Goal: Information Seeking & Learning: Learn about a topic

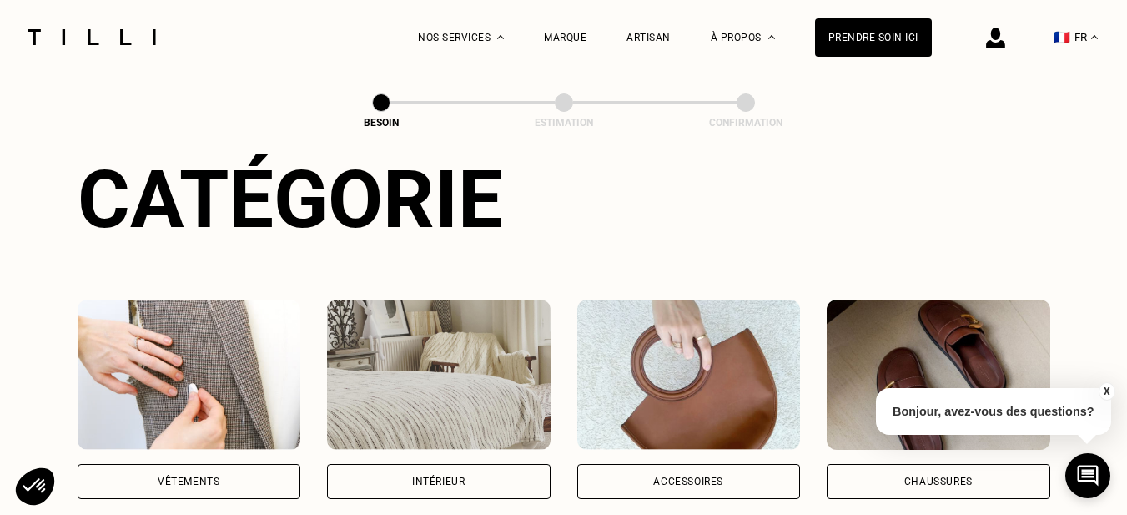
scroll to position [344, 0]
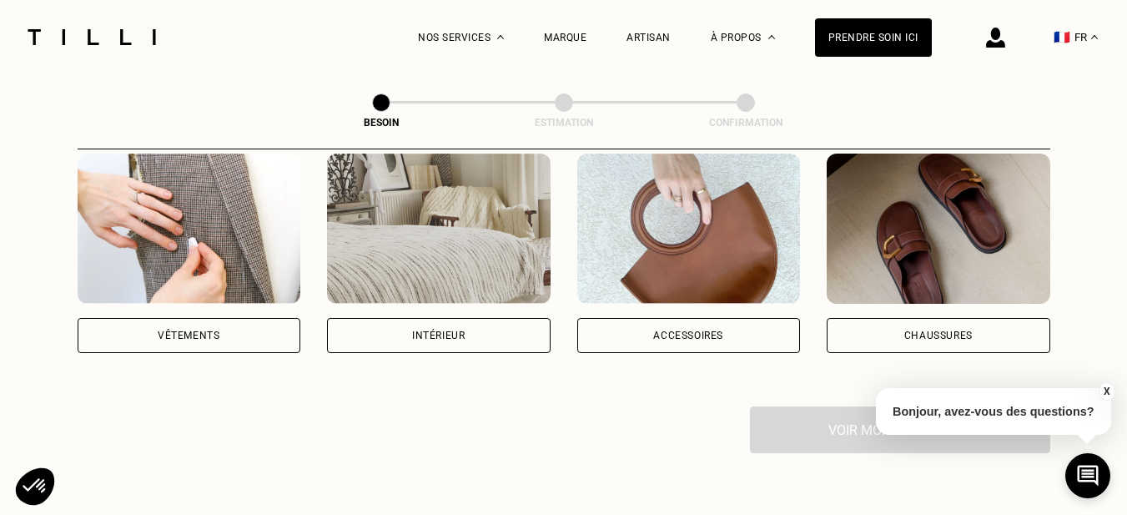
click at [219, 330] on div "Vêtements" at bounding box center [189, 335] width 62 height 10
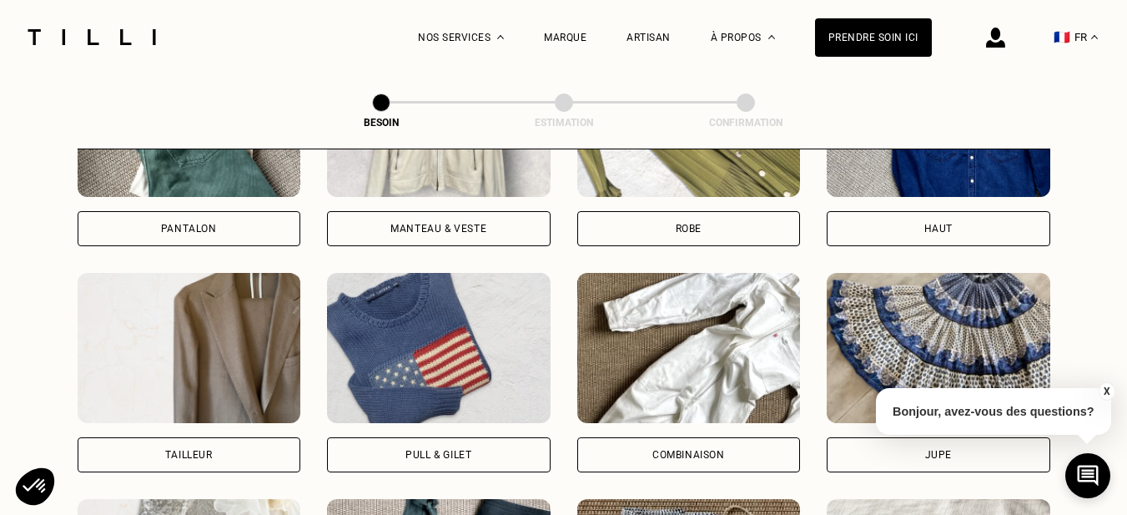
scroll to position [724, 0]
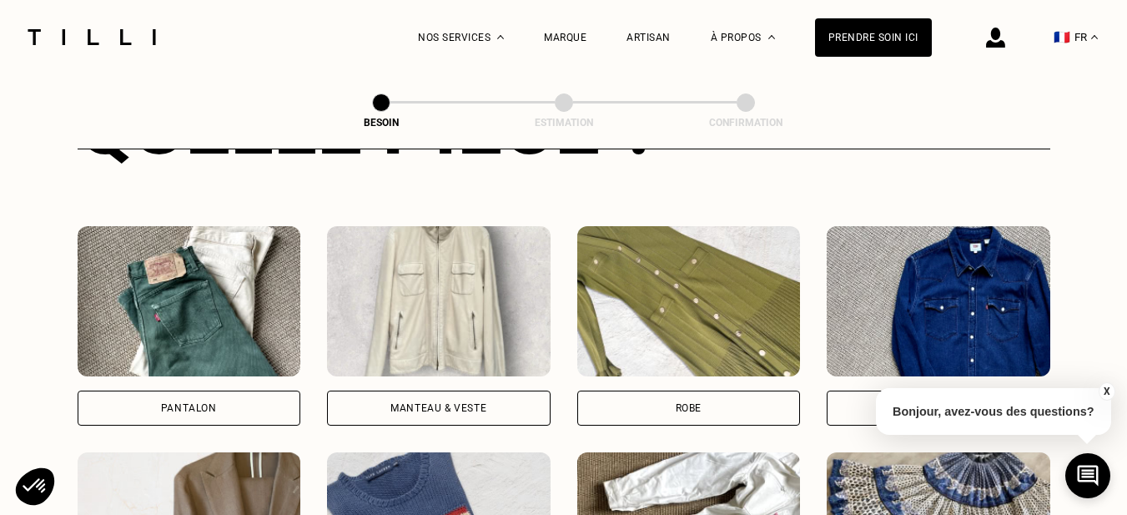
click at [183, 399] on div "Pantalon" at bounding box center [190, 407] width 224 height 35
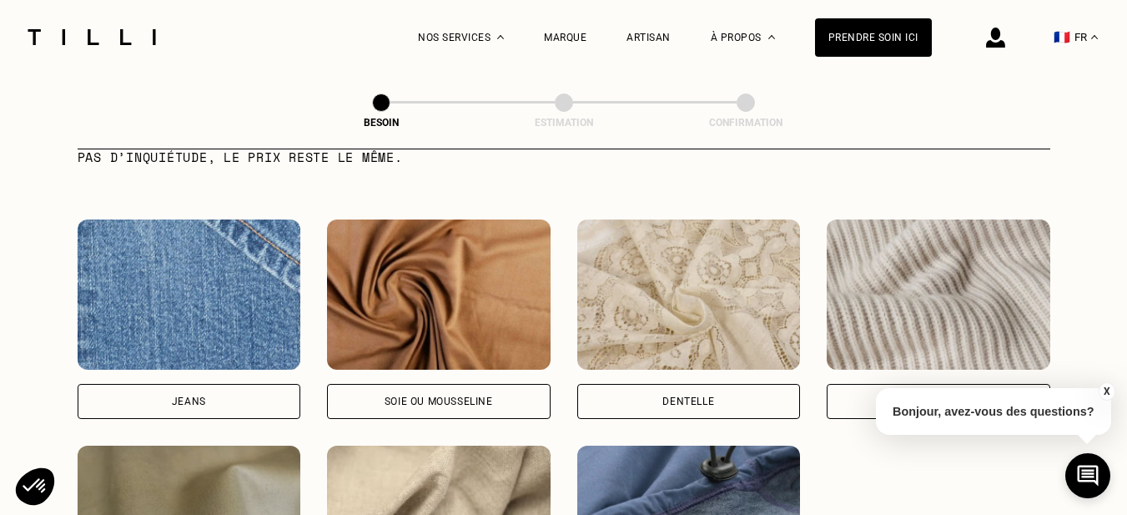
scroll to position [1791, 0]
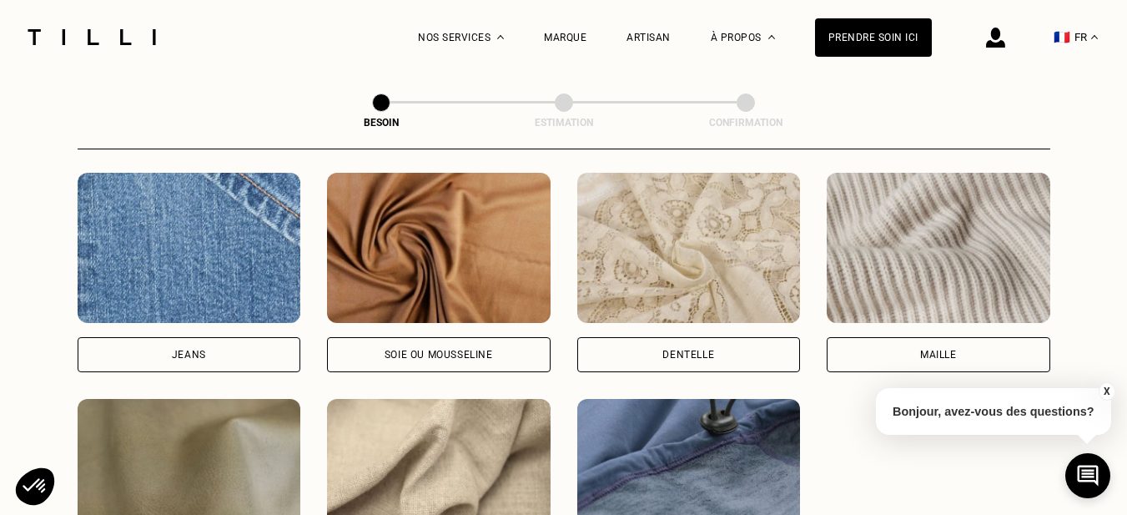
click at [209, 337] on div "Jeans" at bounding box center [190, 354] width 224 height 35
select select "FR"
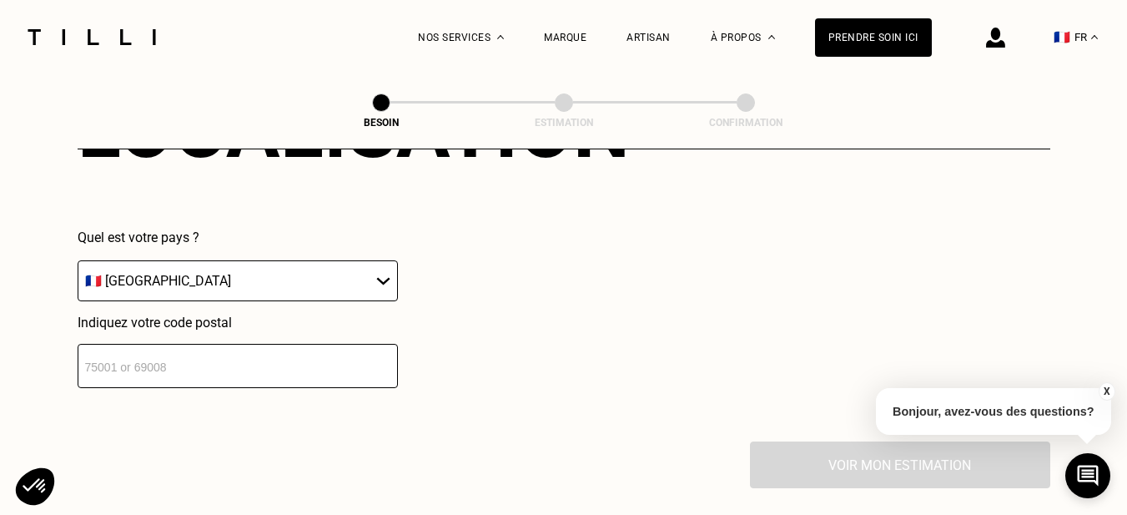
scroll to position [2394, 0]
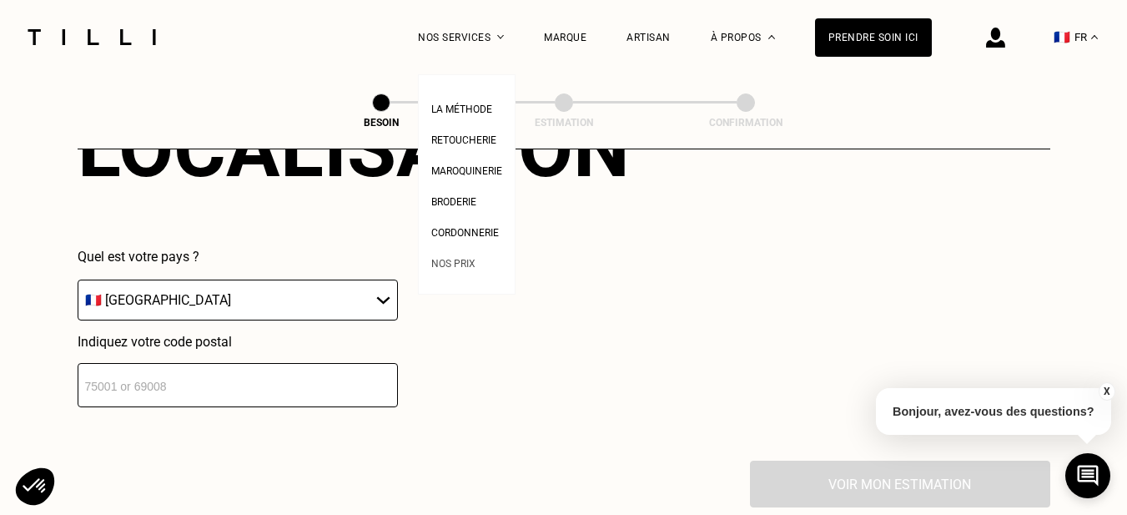
click at [460, 269] on span "Nos prix" at bounding box center [453, 264] width 44 height 12
select select "FR"
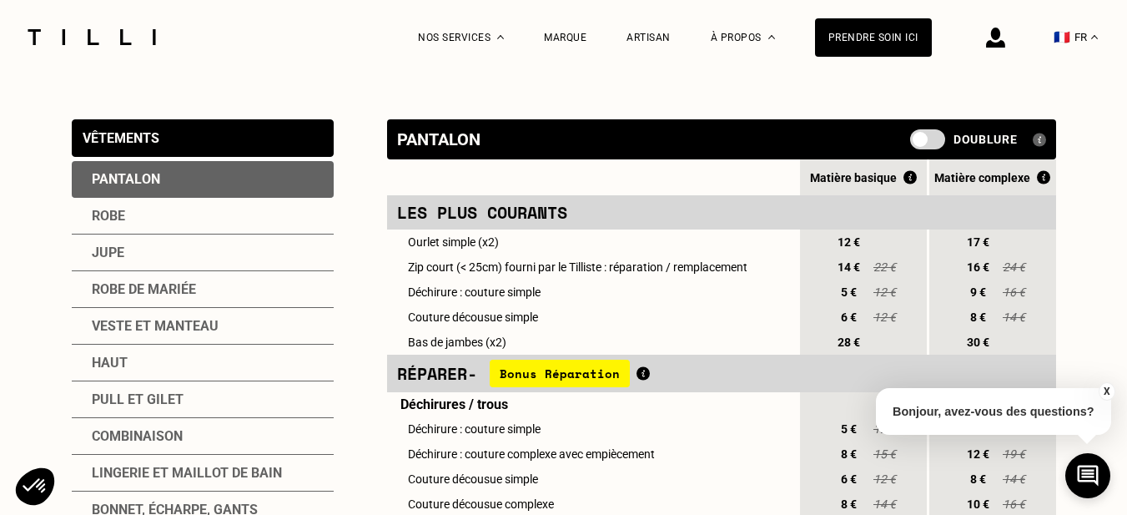
scroll to position [350, 0]
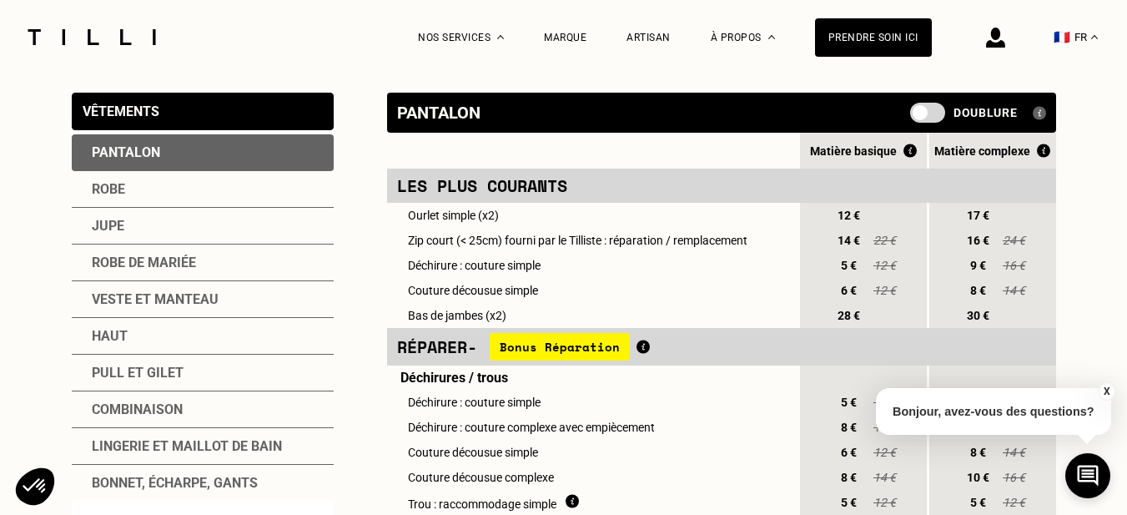
click at [115, 302] on div "Veste et manteau" at bounding box center [203, 299] width 262 height 37
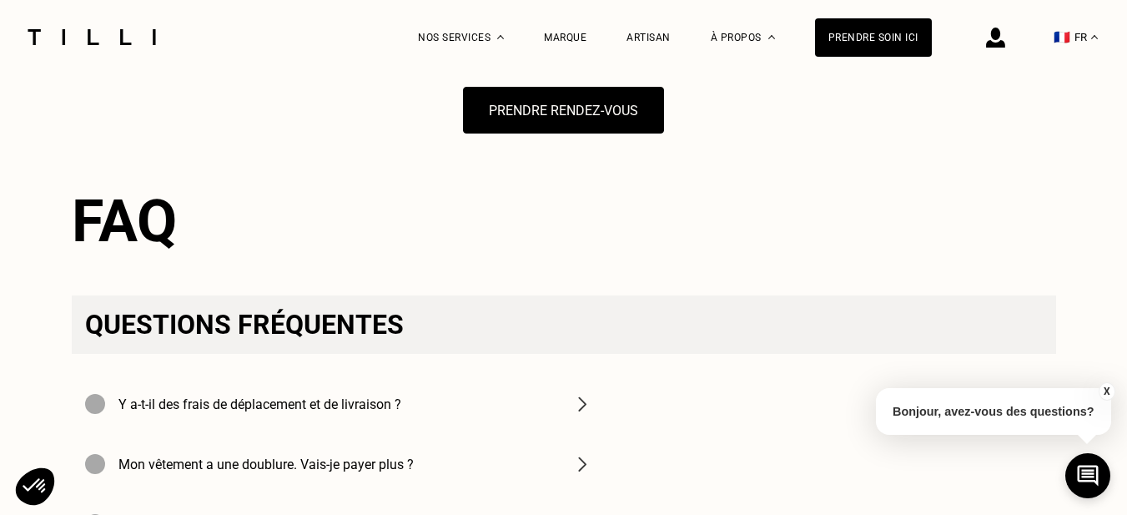
scroll to position [2085, 0]
